Goal: Leave review/rating: Share an evaluation or opinion about a product, service, or content

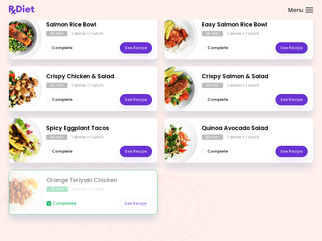
scroll to position [87, 0]
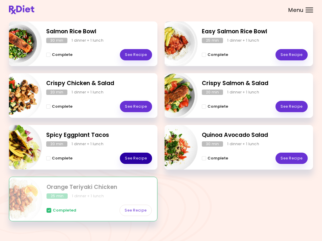
click at [141, 157] on link "See Recipe" at bounding box center [136, 158] width 32 height 11
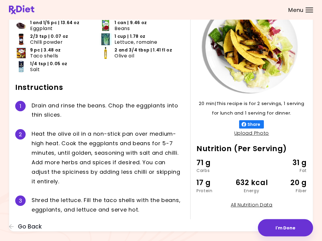
scroll to position [53, 0]
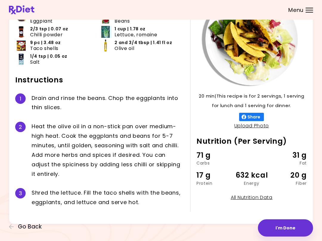
click at [241, 236] on button "I'm Done" at bounding box center [285, 228] width 55 height 17
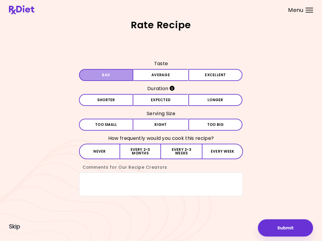
click at [117, 74] on button "Bad" at bounding box center [106, 75] width 54 height 12
click at [122, 103] on button "Shorter" at bounding box center [106, 100] width 54 height 12
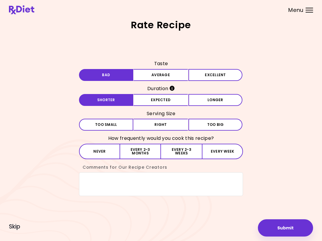
click at [166, 125] on button "Right" at bounding box center [160, 125] width 54 height 12
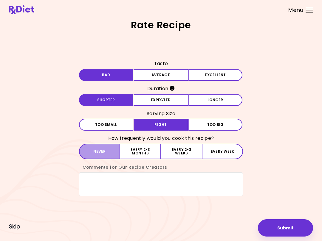
click at [108, 154] on button "Never" at bounding box center [99, 151] width 41 height 15
click at [241, 235] on button "Submit" at bounding box center [285, 228] width 55 height 17
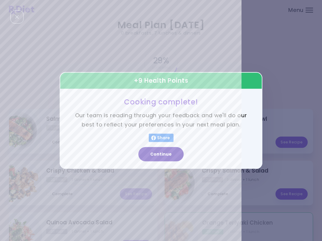
click at [171, 154] on button "Continue" at bounding box center [160, 154] width 45 height 14
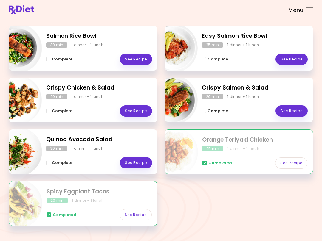
scroll to position [83, 0]
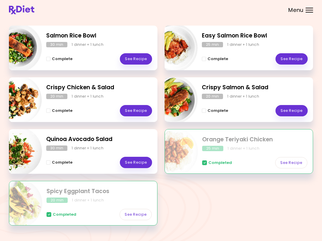
click at [241, 240] on div "Meal Plan [DATE] 0 breakfasts , 7 lunches & dinners 29 % completed See Grocerie…" at bounding box center [161, 85] width 322 height 337
